Goal: Information Seeking & Learning: Learn about a topic

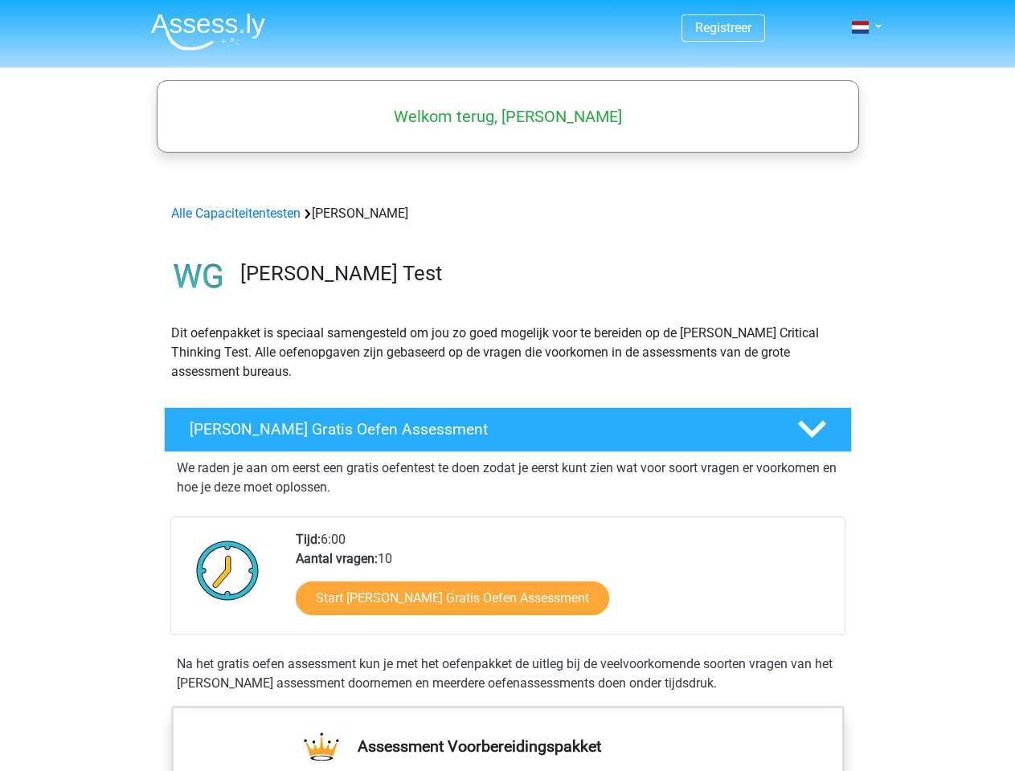
click at [861, 27] on span at bounding box center [860, 27] width 17 height 13
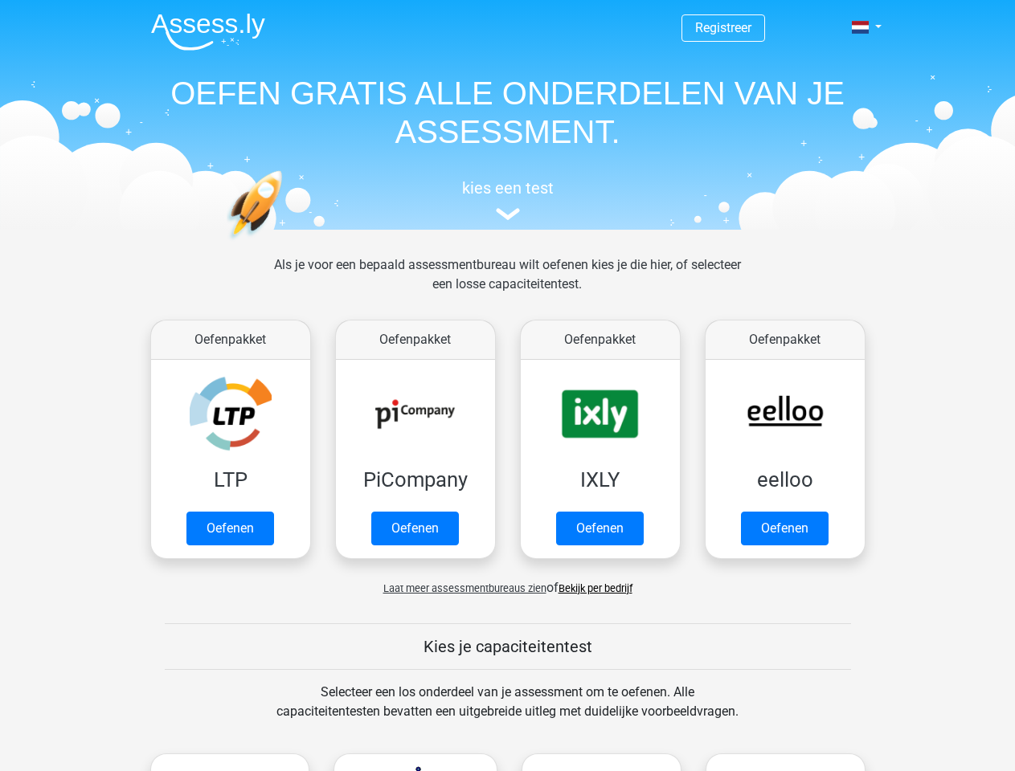
click at [861, 27] on span at bounding box center [860, 27] width 17 height 13
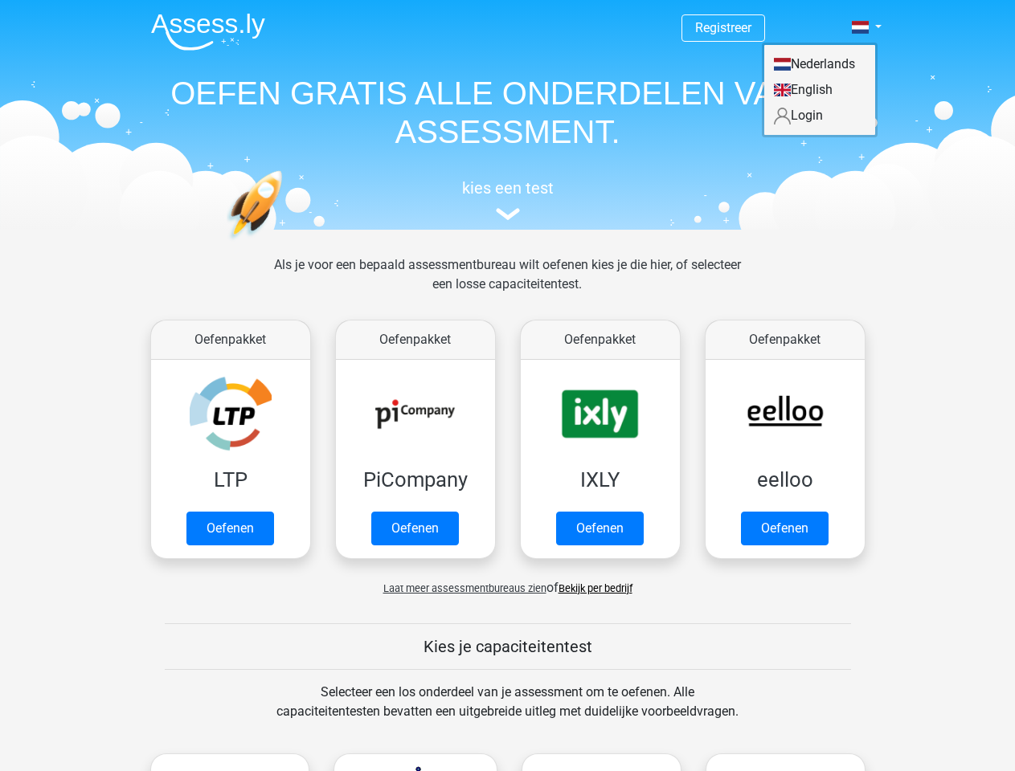
click at [460, 588] on span "Laat meer assessmentbureaus zien" at bounding box center [464, 589] width 163 height 12
